Goal: Transaction & Acquisition: Purchase product/service

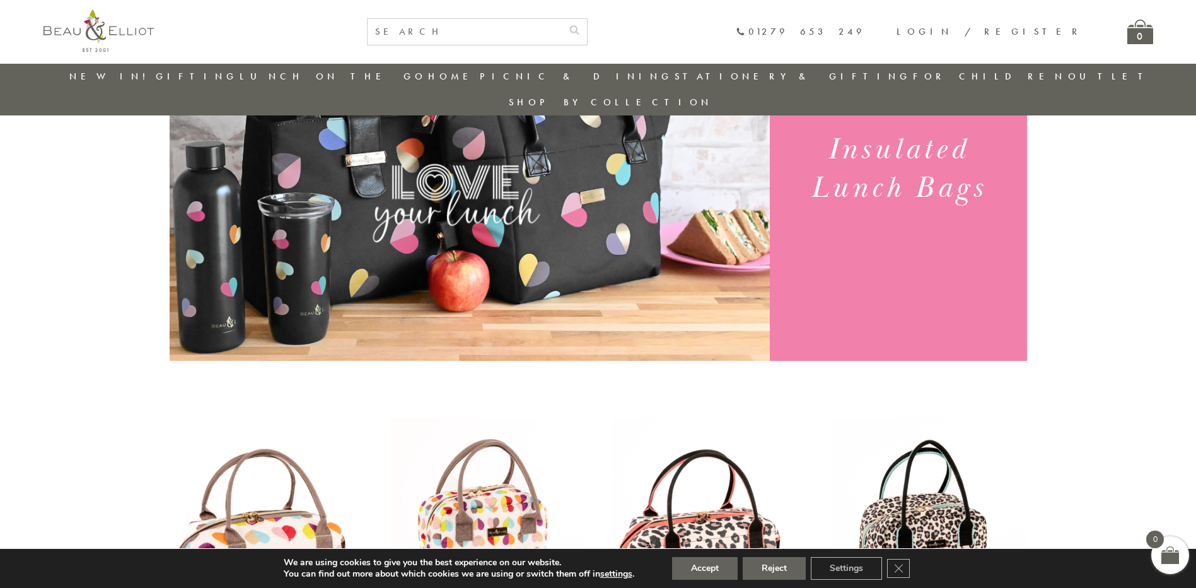
scroll to position [226, 0]
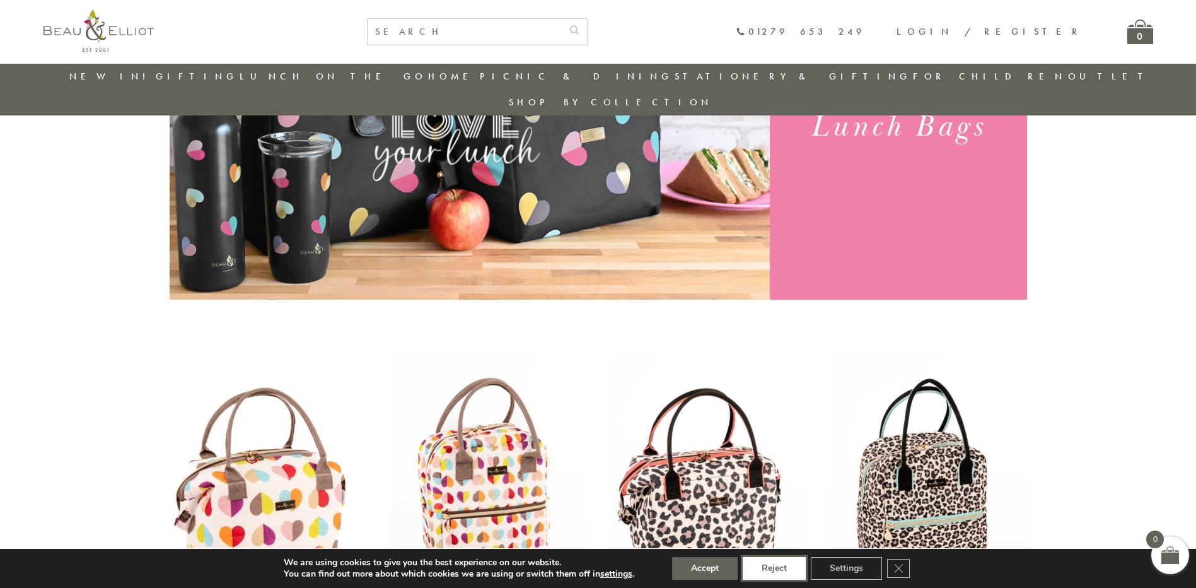
click at [777, 563] on button "Reject" at bounding box center [774, 568] width 63 height 23
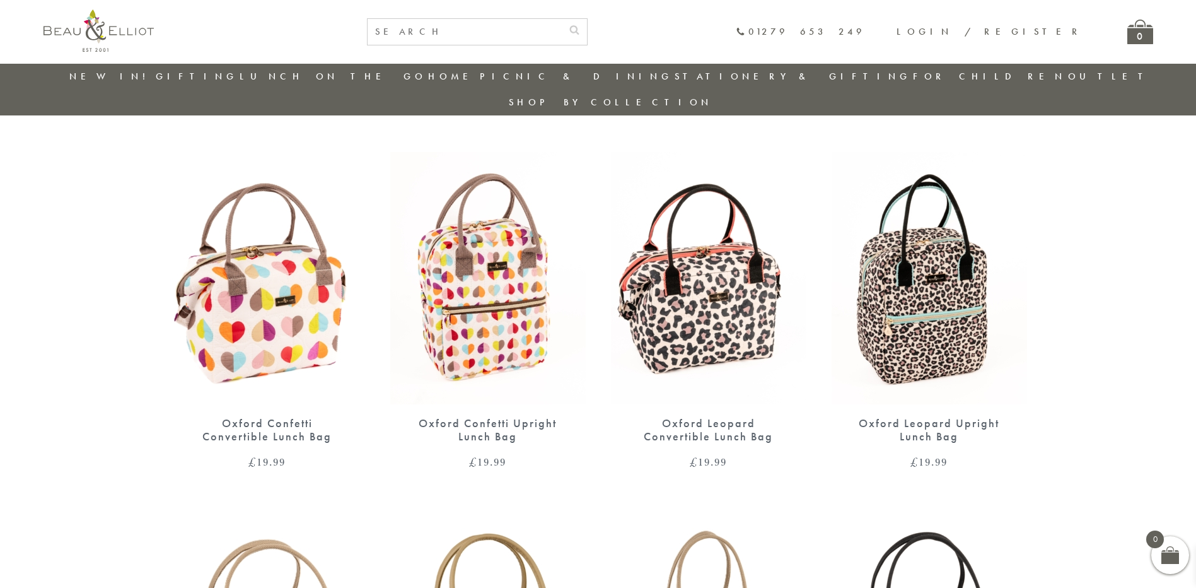
scroll to position [452, 0]
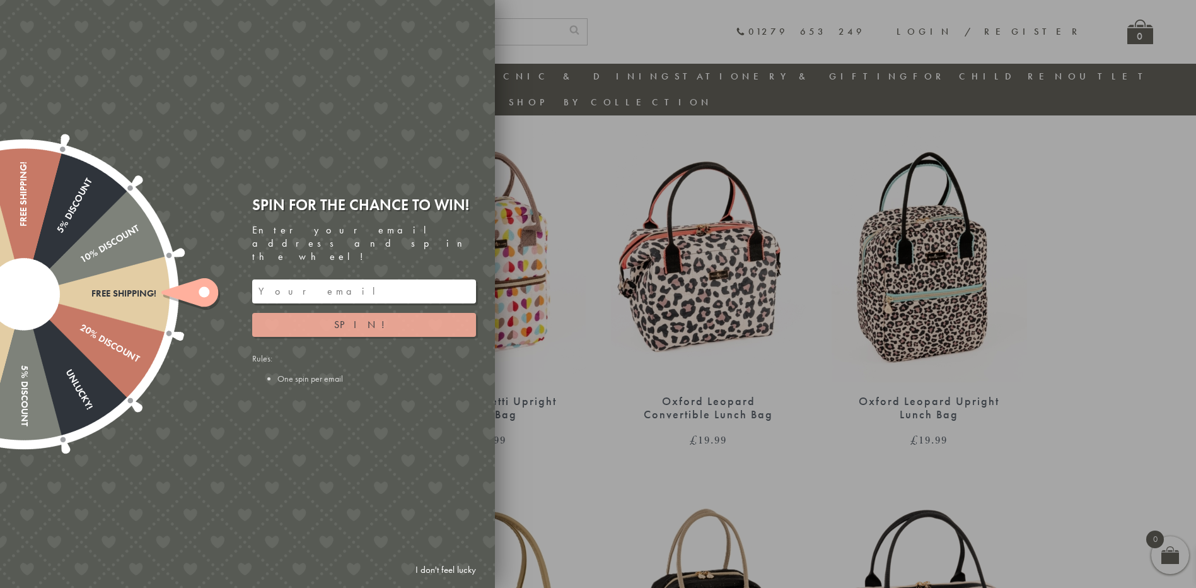
click at [360, 318] on span "Spin!" at bounding box center [364, 324] width 60 height 13
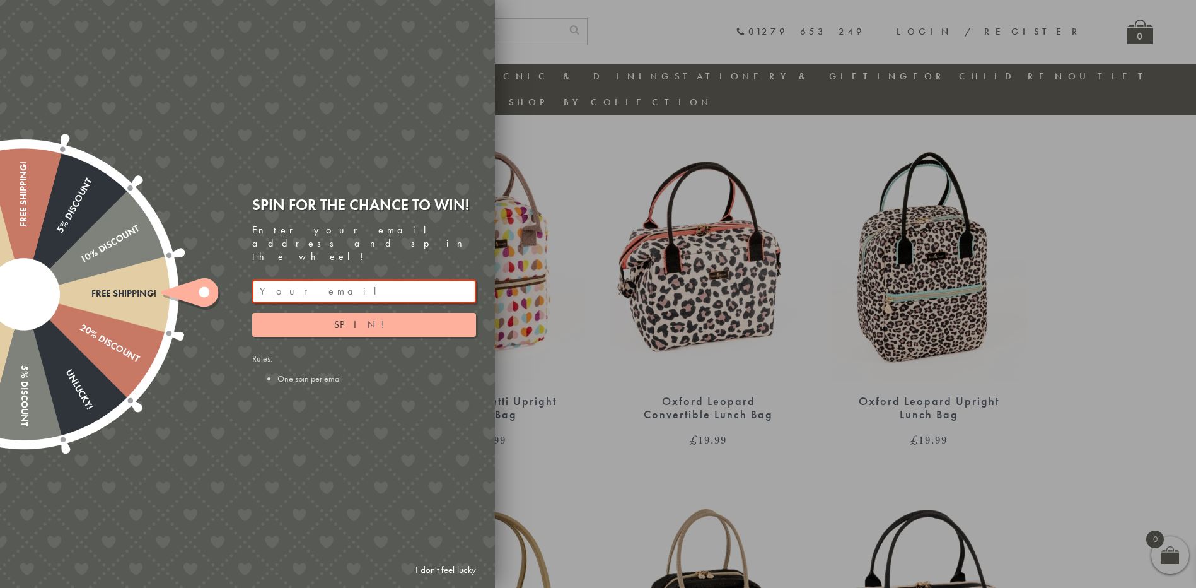
click at [463, 566] on link "I don't feel lucky" at bounding box center [445, 569] width 73 height 23
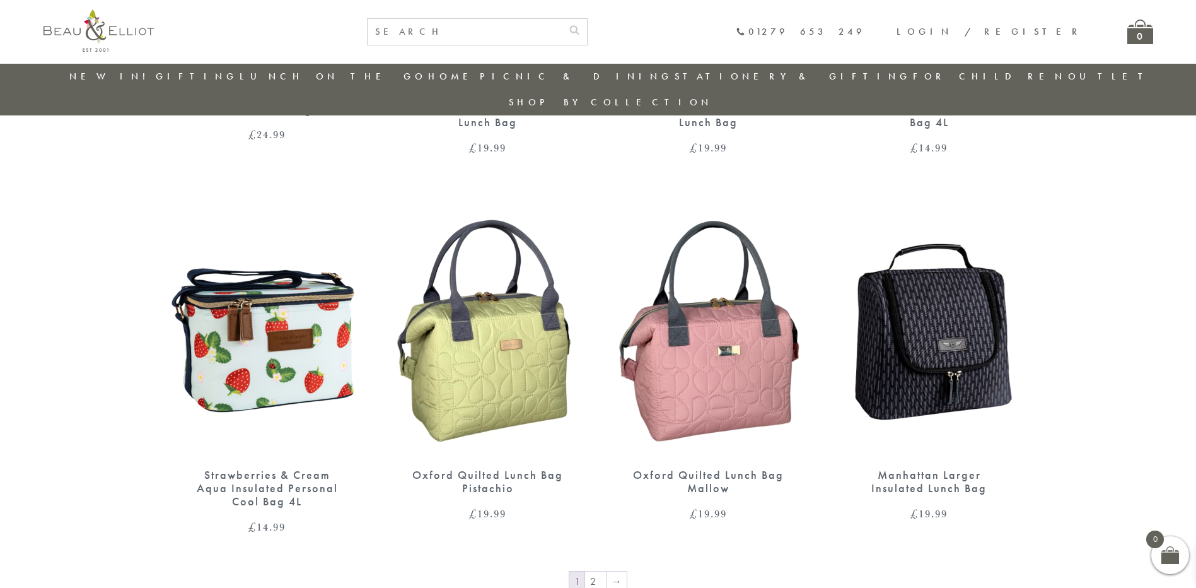
scroll to position [1903, 0]
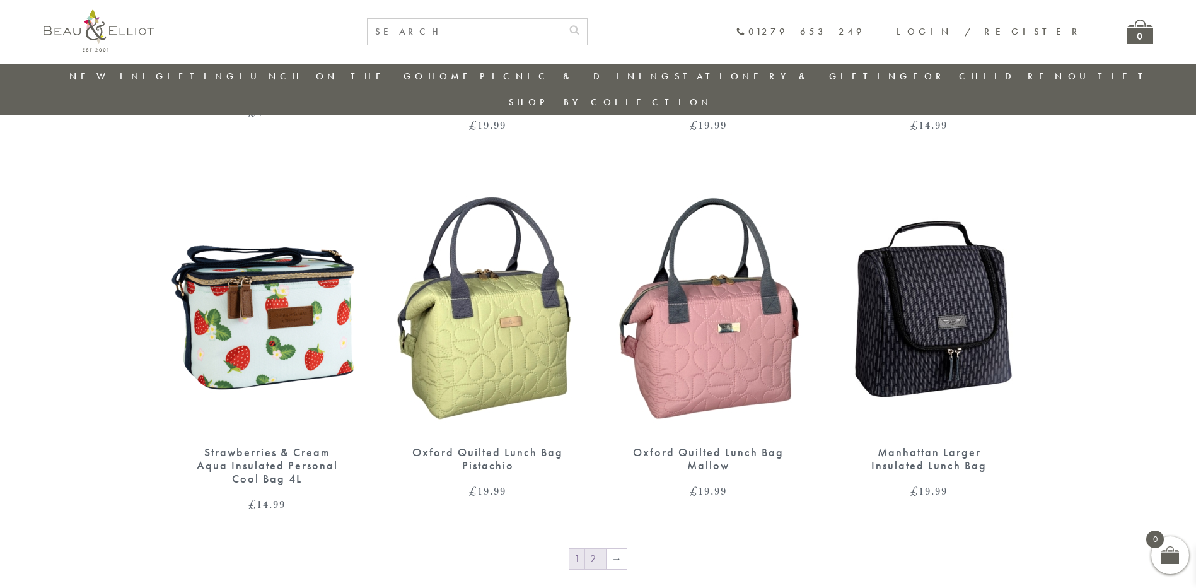
click at [588, 549] on link "2" at bounding box center [595, 559] width 21 height 20
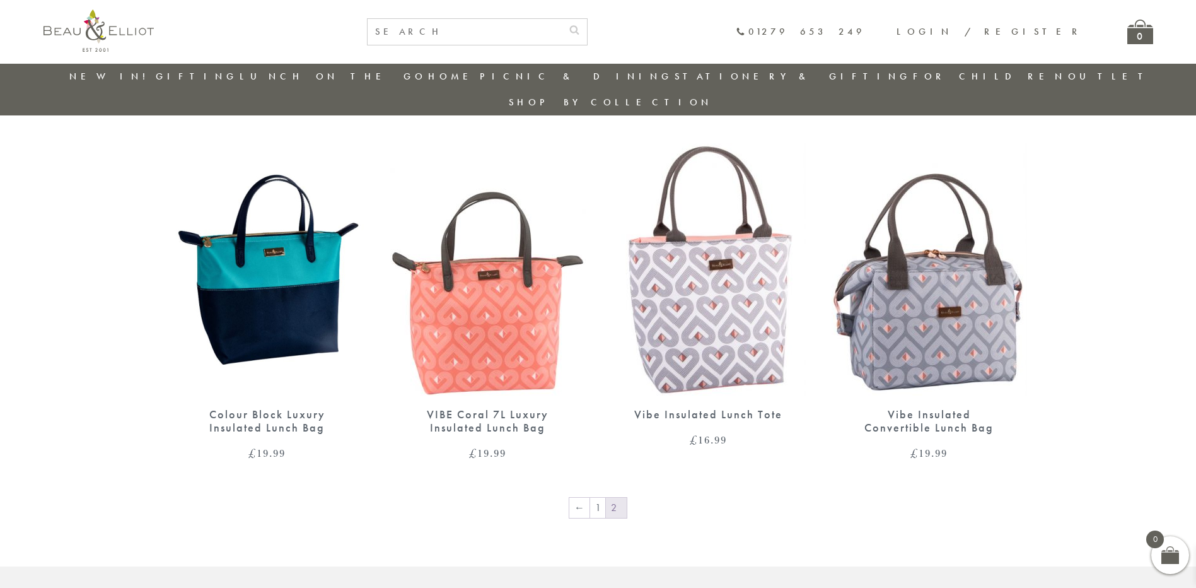
scroll to position [1613, 0]
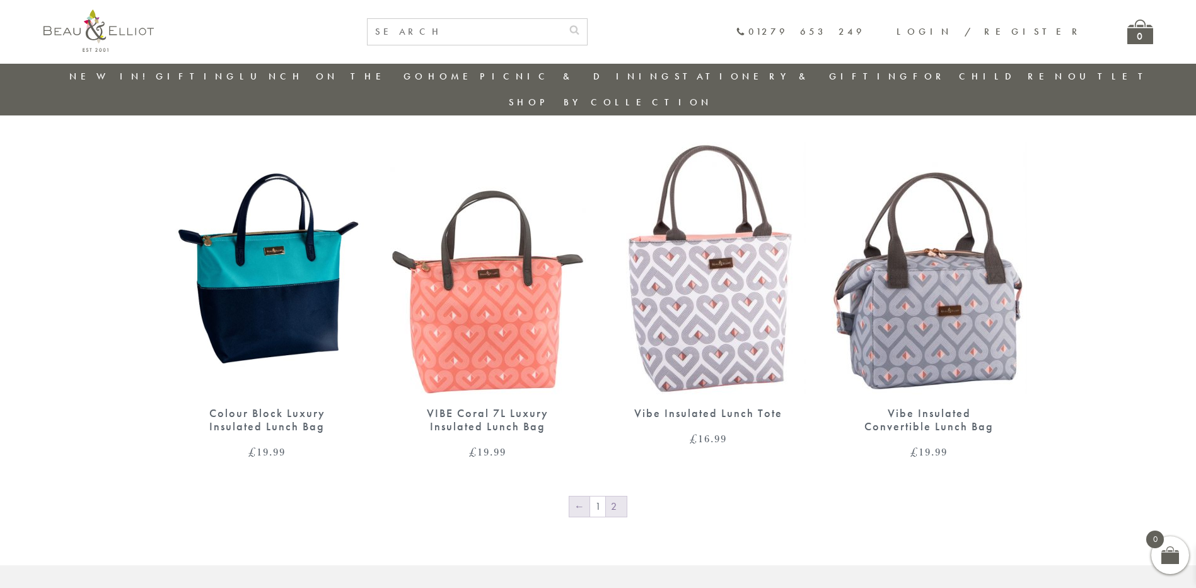
click at [579, 496] on link "←" at bounding box center [579, 506] width 20 height 20
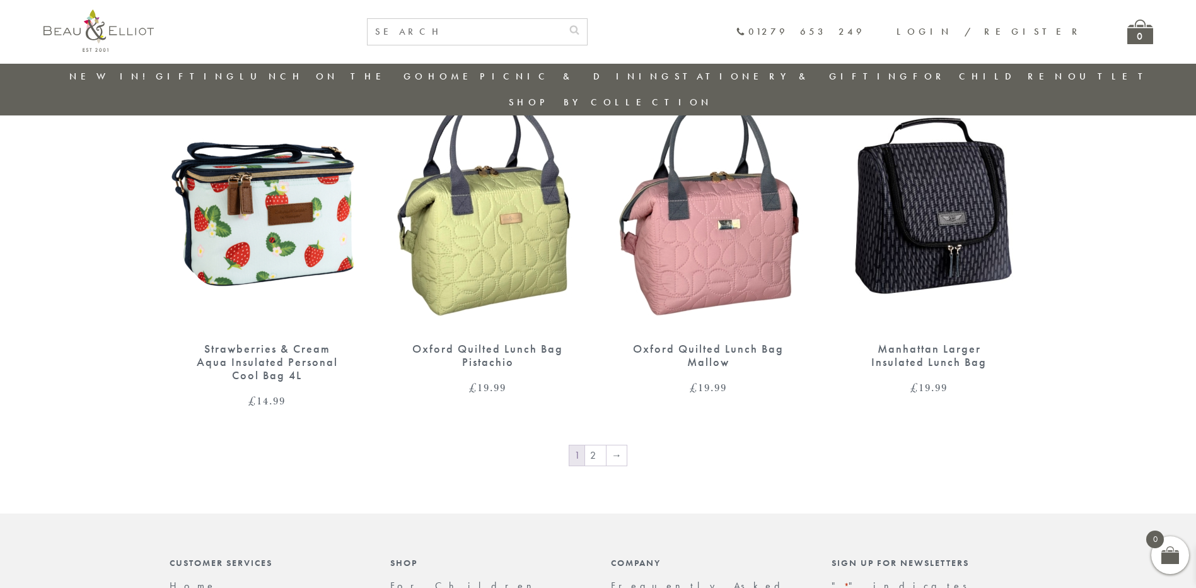
scroll to position [2055, 0]
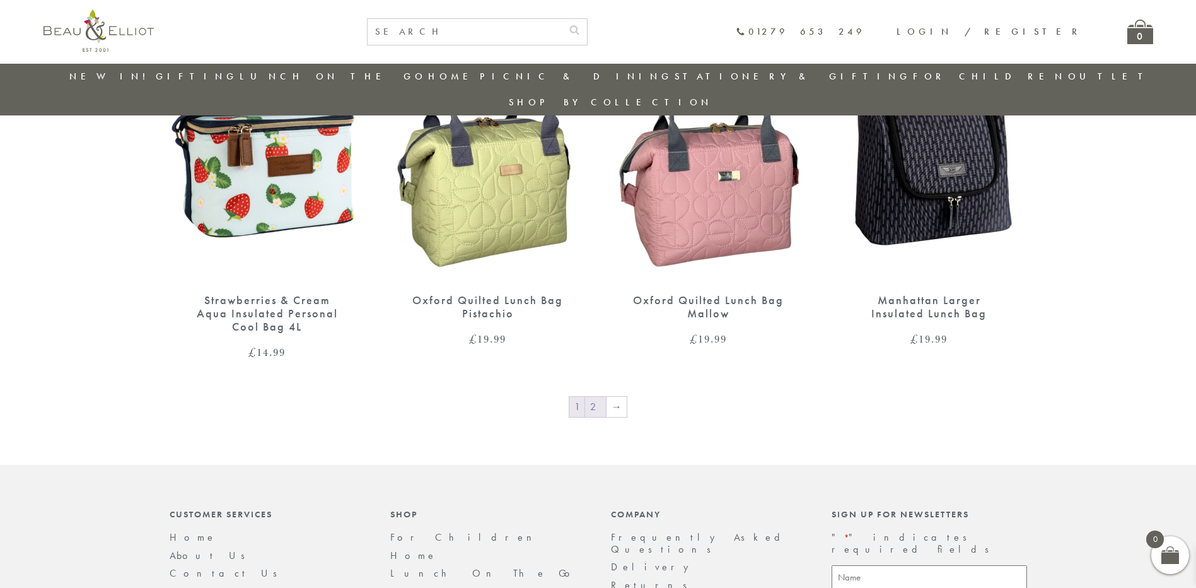
click at [596, 397] on link "2" at bounding box center [595, 407] width 21 height 20
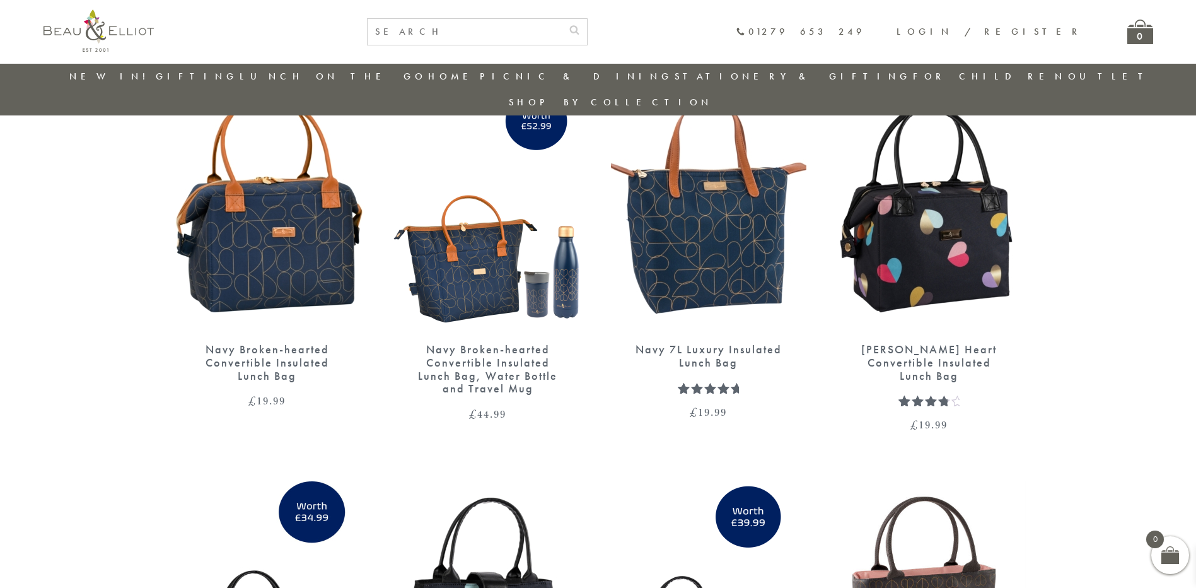
scroll to position [352, 0]
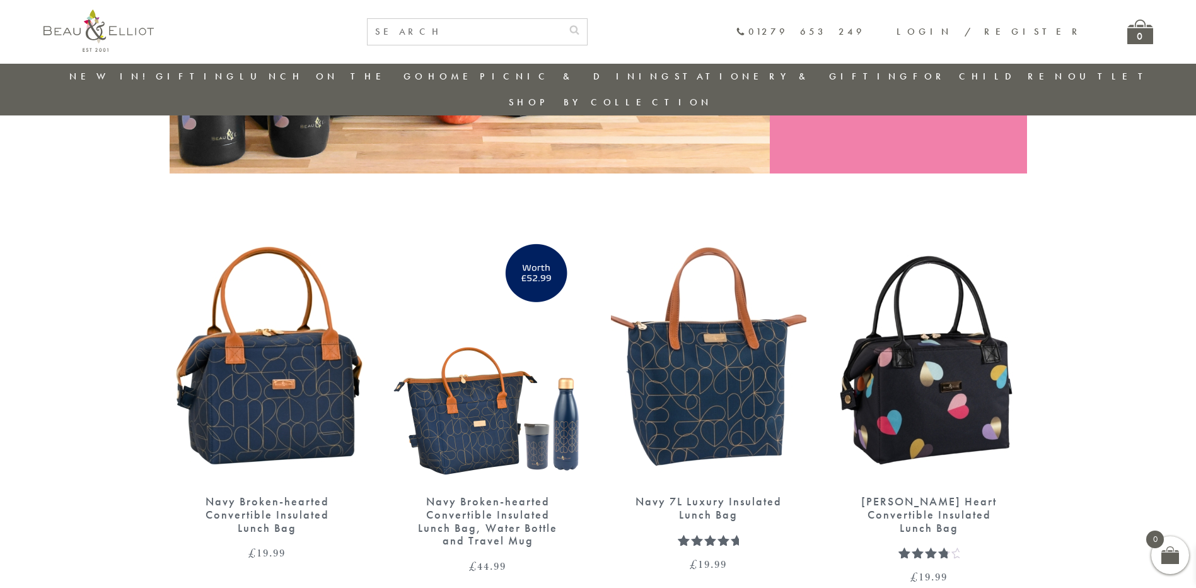
click at [930, 371] on img at bounding box center [929, 356] width 195 height 252
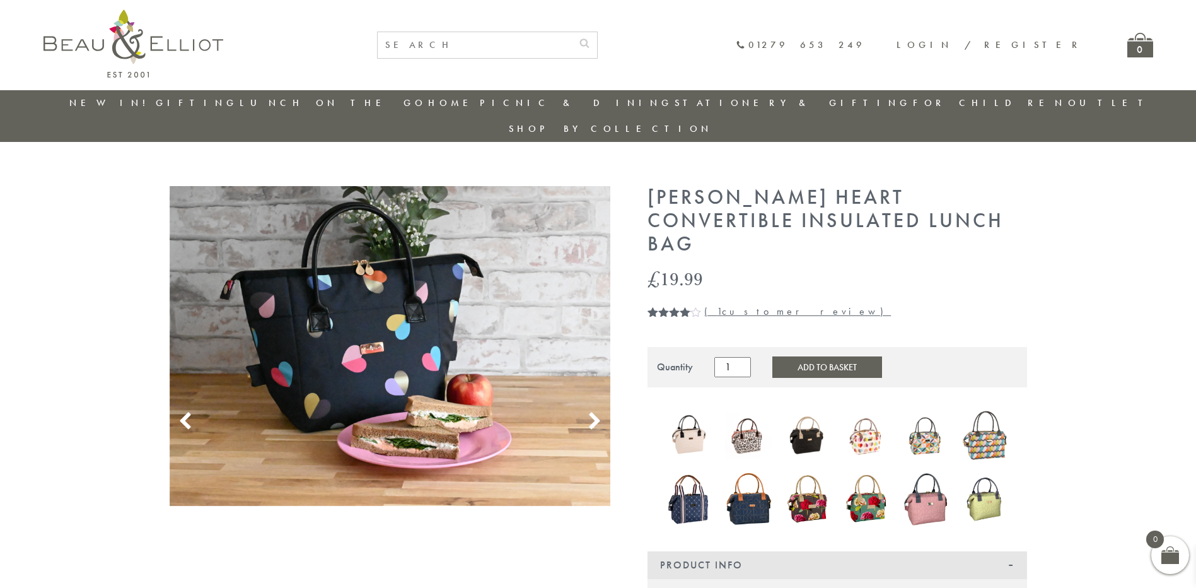
click at [590, 412] on icon at bounding box center [594, 421] width 19 height 19
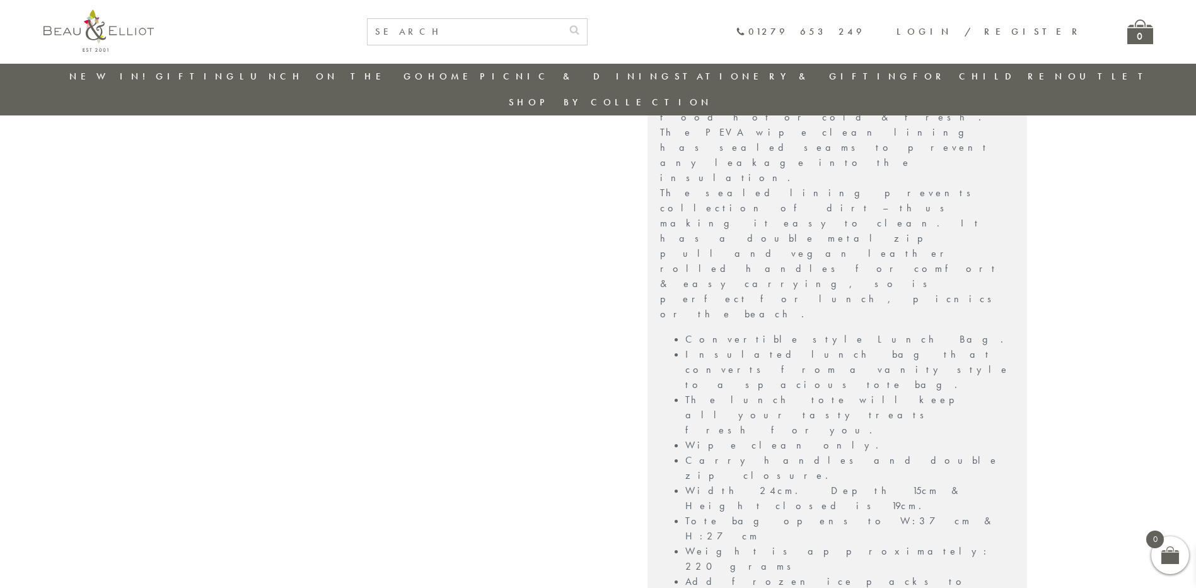
scroll to position [667, 0]
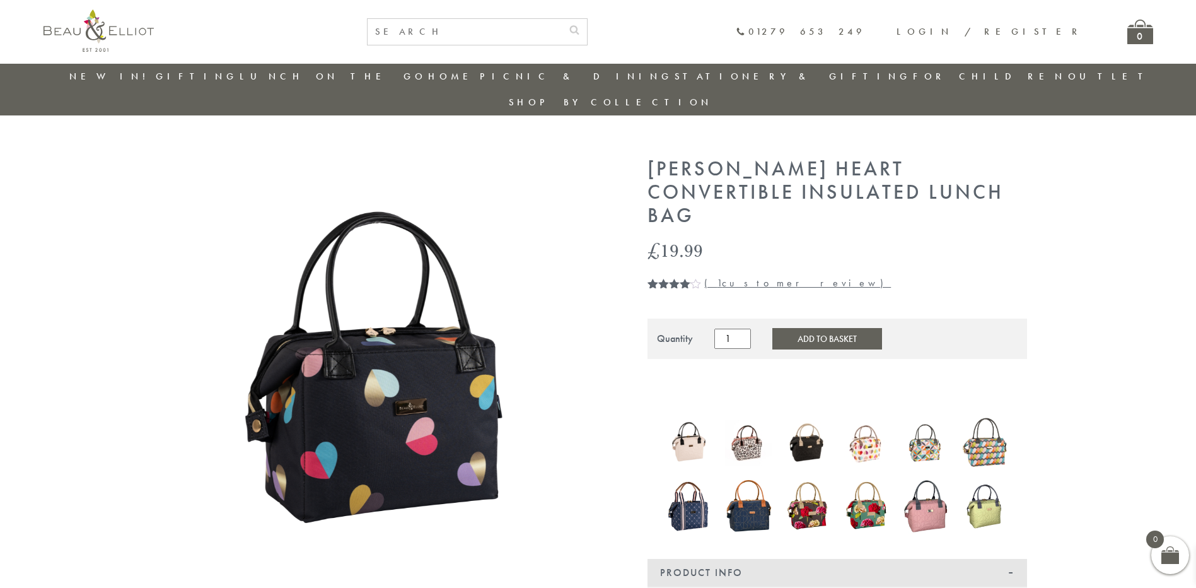
scroll to position [0, 0]
